Goal: Task Accomplishment & Management: Manage account settings

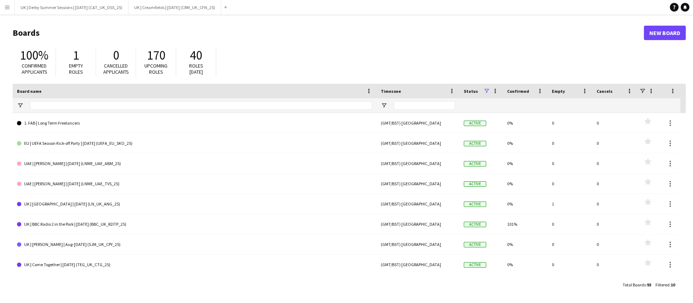
click at [5, 10] on app-icon "Menu" at bounding box center [7, 7] width 6 height 6
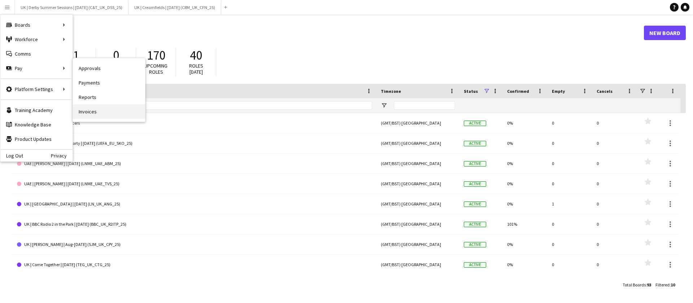
click at [99, 113] on link "Invoices" at bounding box center [109, 111] width 72 height 14
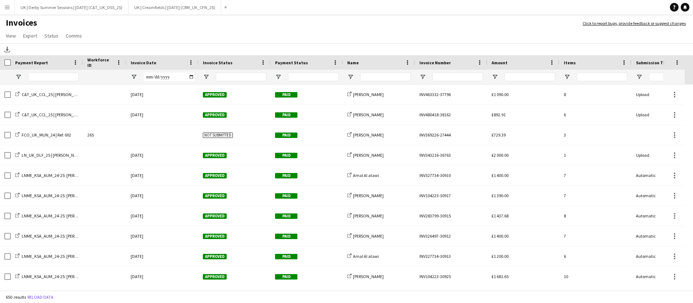
click at [189, 56] on div "Invoice Date" at bounding box center [162, 62] width 63 height 14
click at [190, 58] on div "Invoice Date" at bounding box center [162, 62] width 63 height 14
click at [193, 64] on span at bounding box center [191, 62] width 6 height 6
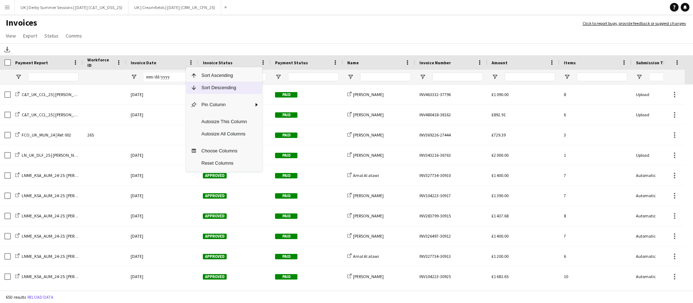
click at [212, 90] on span "Sort Descending" at bounding box center [224, 88] width 54 height 12
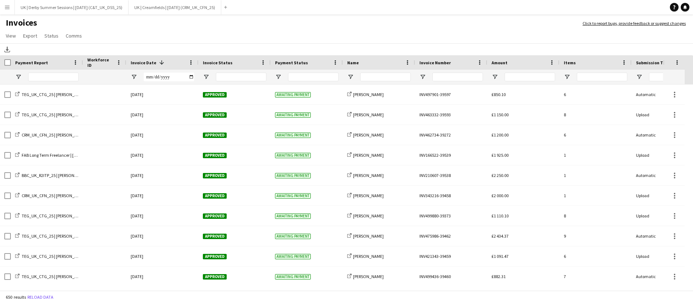
click at [6, 8] on app-icon "Menu" at bounding box center [7, 7] width 6 height 6
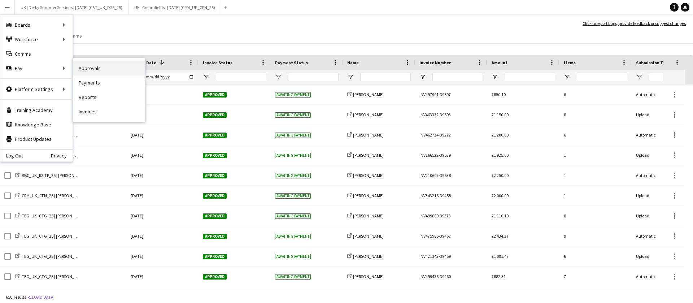
click at [112, 70] on link "Approvals" at bounding box center [109, 68] width 72 height 14
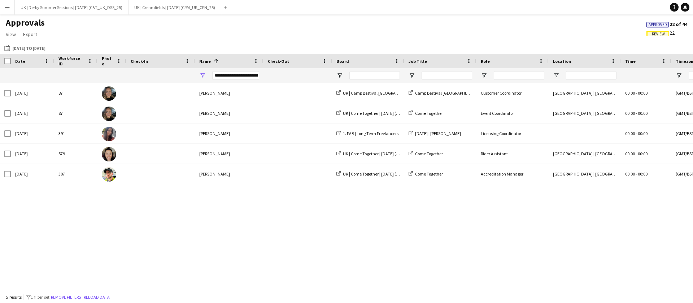
click at [657, 32] on span "Review" at bounding box center [657, 34] width 13 height 5
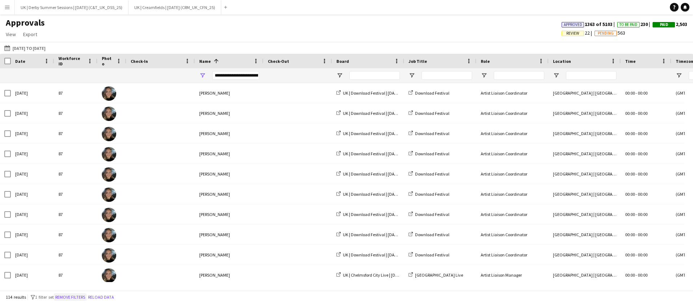
click at [75, 293] on button "Remove filters" at bounding box center [70, 297] width 33 height 8
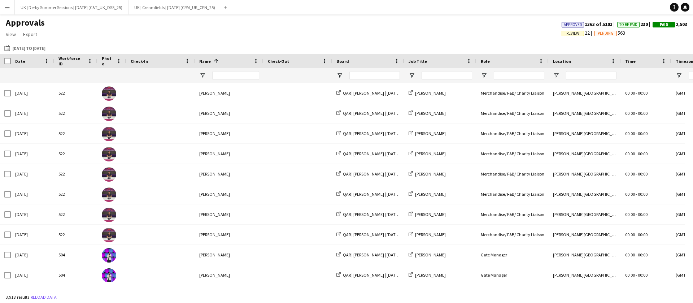
click at [568, 32] on span "Review" at bounding box center [572, 33] width 13 height 5
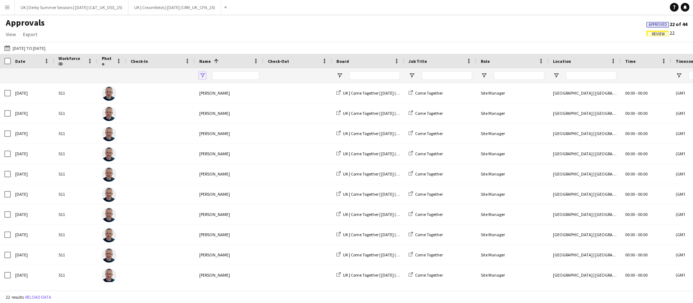
click at [202, 74] on span "Open Filter Menu" at bounding box center [202, 75] width 6 height 6
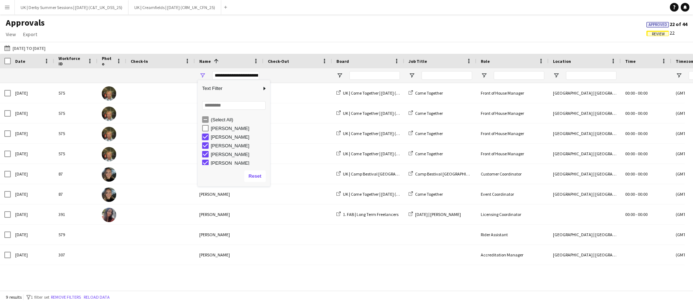
type input "**********"
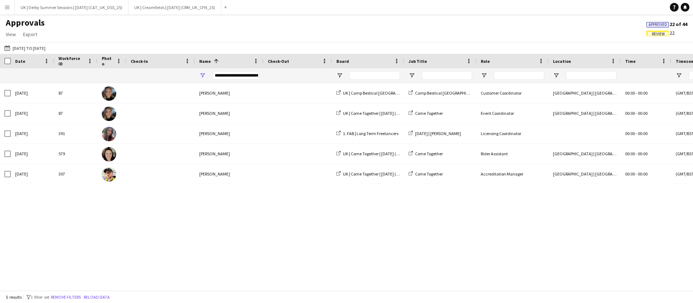
click at [132, 227] on div "[DATE] 87 [PERSON_NAME] [GEOGRAPHIC_DATA] | Camp Bestival [GEOGRAPHIC_DATA] | […" at bounding box center [346, 182] width 693 height 199
